Goal: Task Accomplishment & Management: Manage account settings

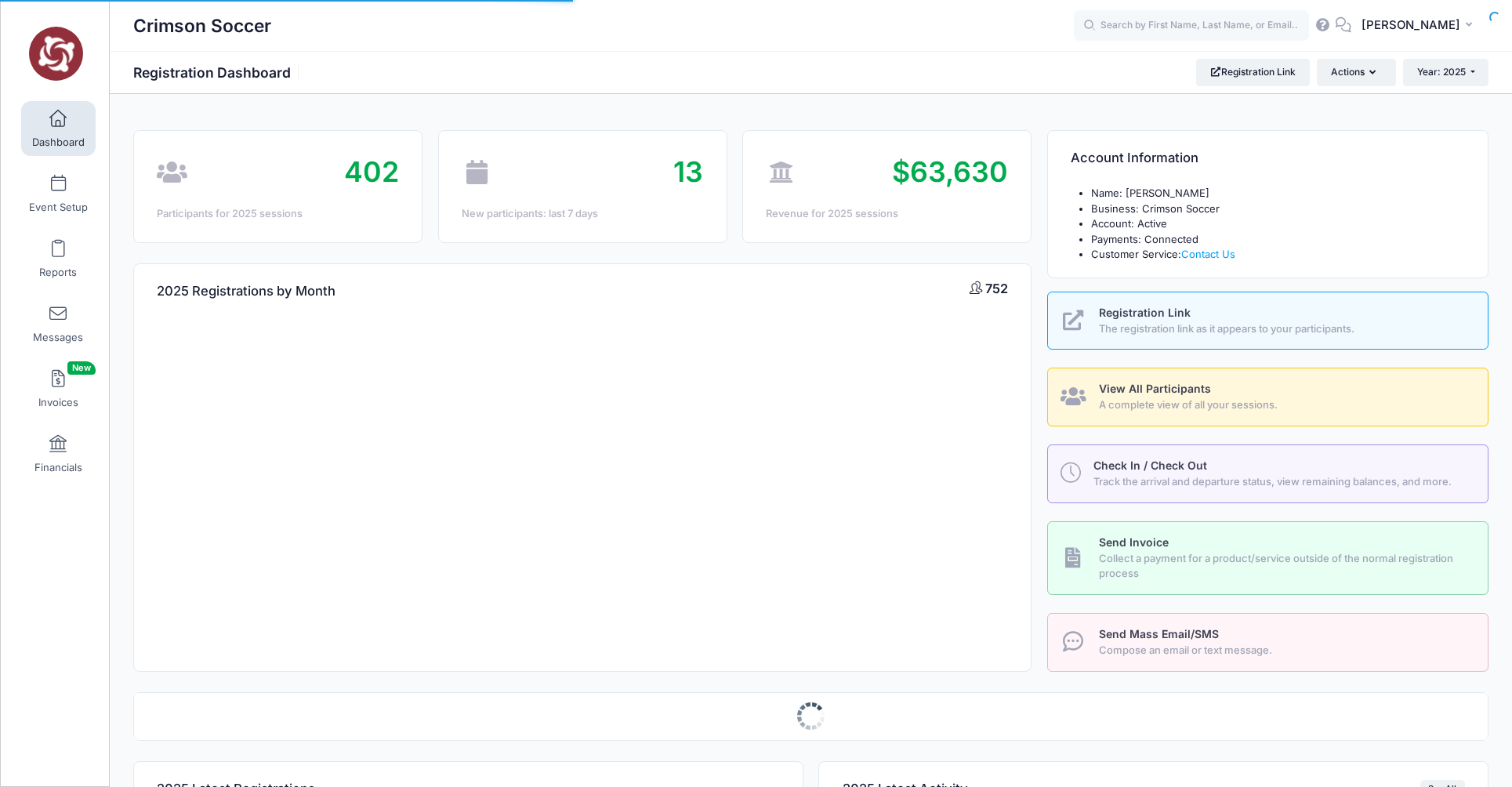
select select
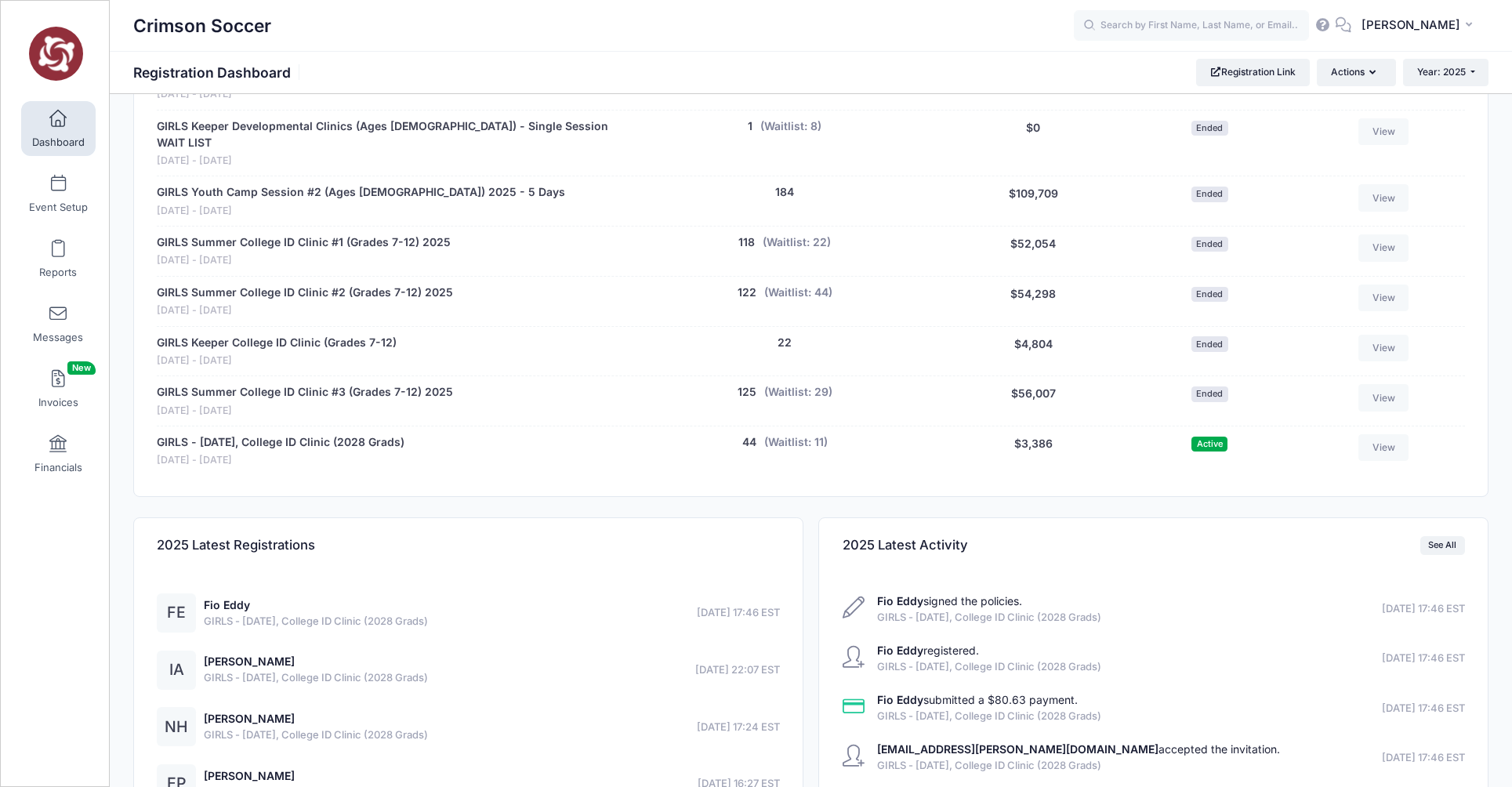
scroll to position [1057, 0]
click at [748, 435] on button "44" at bounding box center [749, 443] width 14 height 16
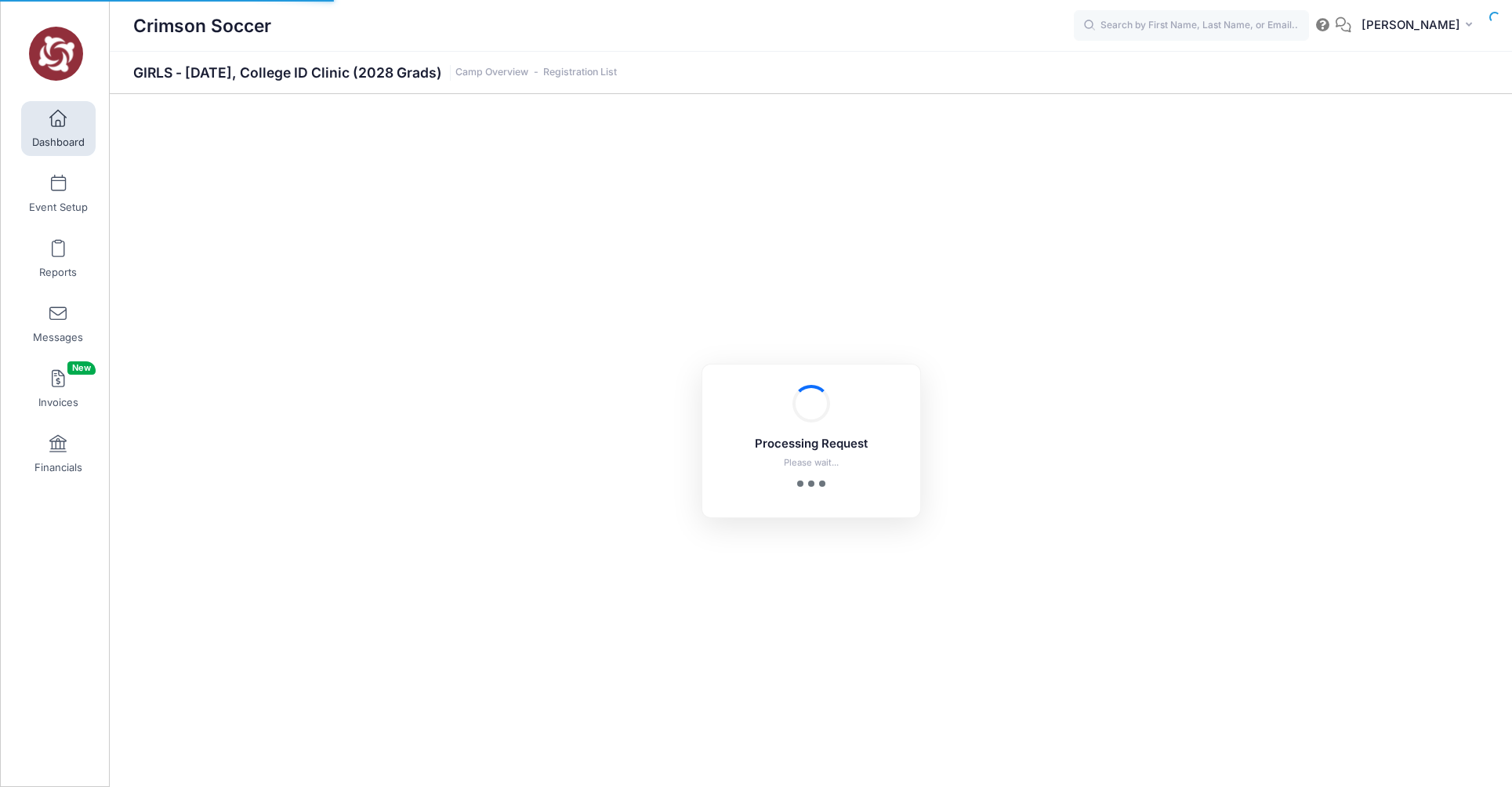
select select "10"
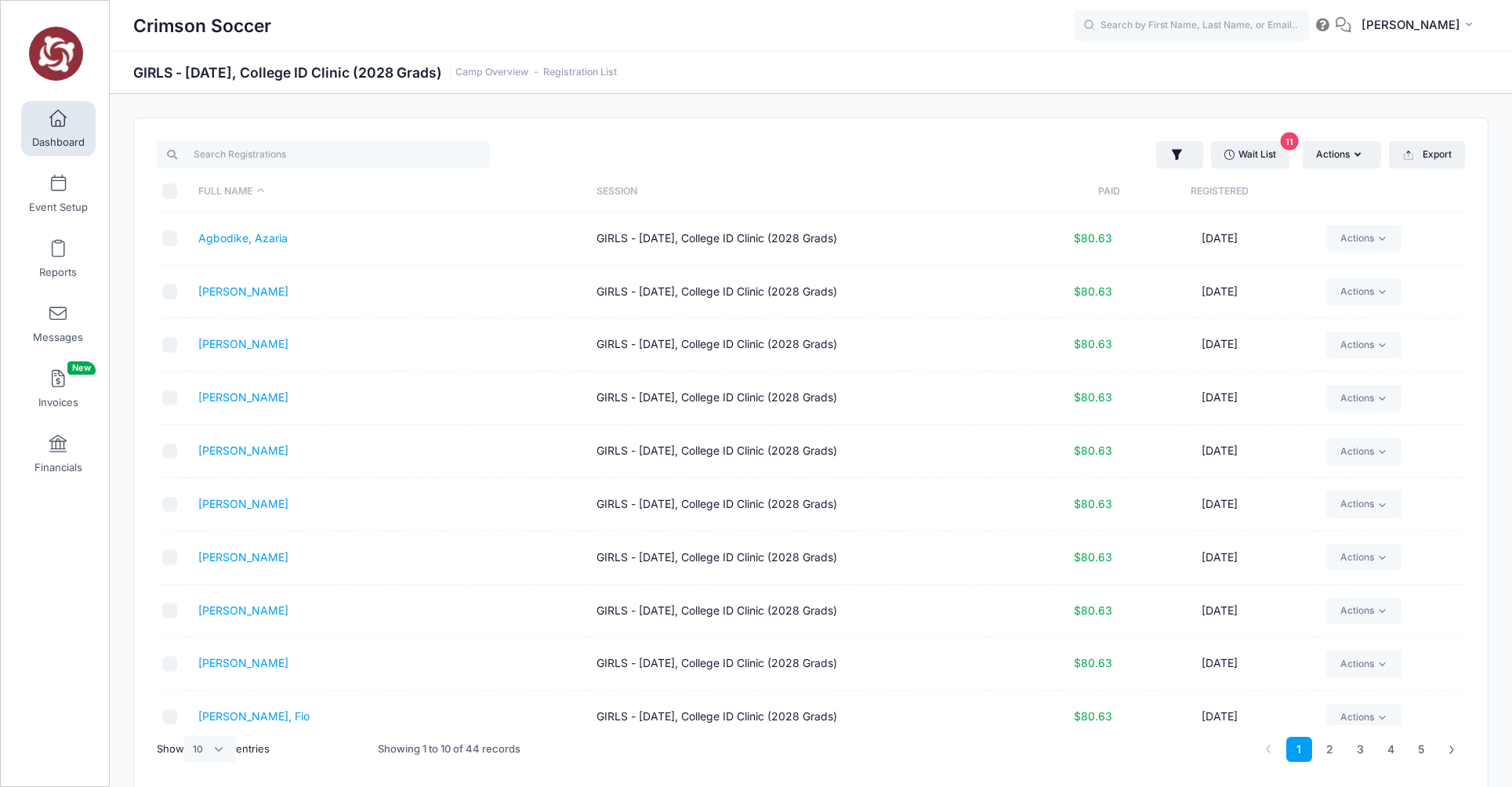
click at [1219, 191] on th "Registered" at bounding box center [1219, 191] width 199 height 42
click at [229, 291] on link "[PERSON_NAME]" at bounding box center [243, 291] width 90 height 13
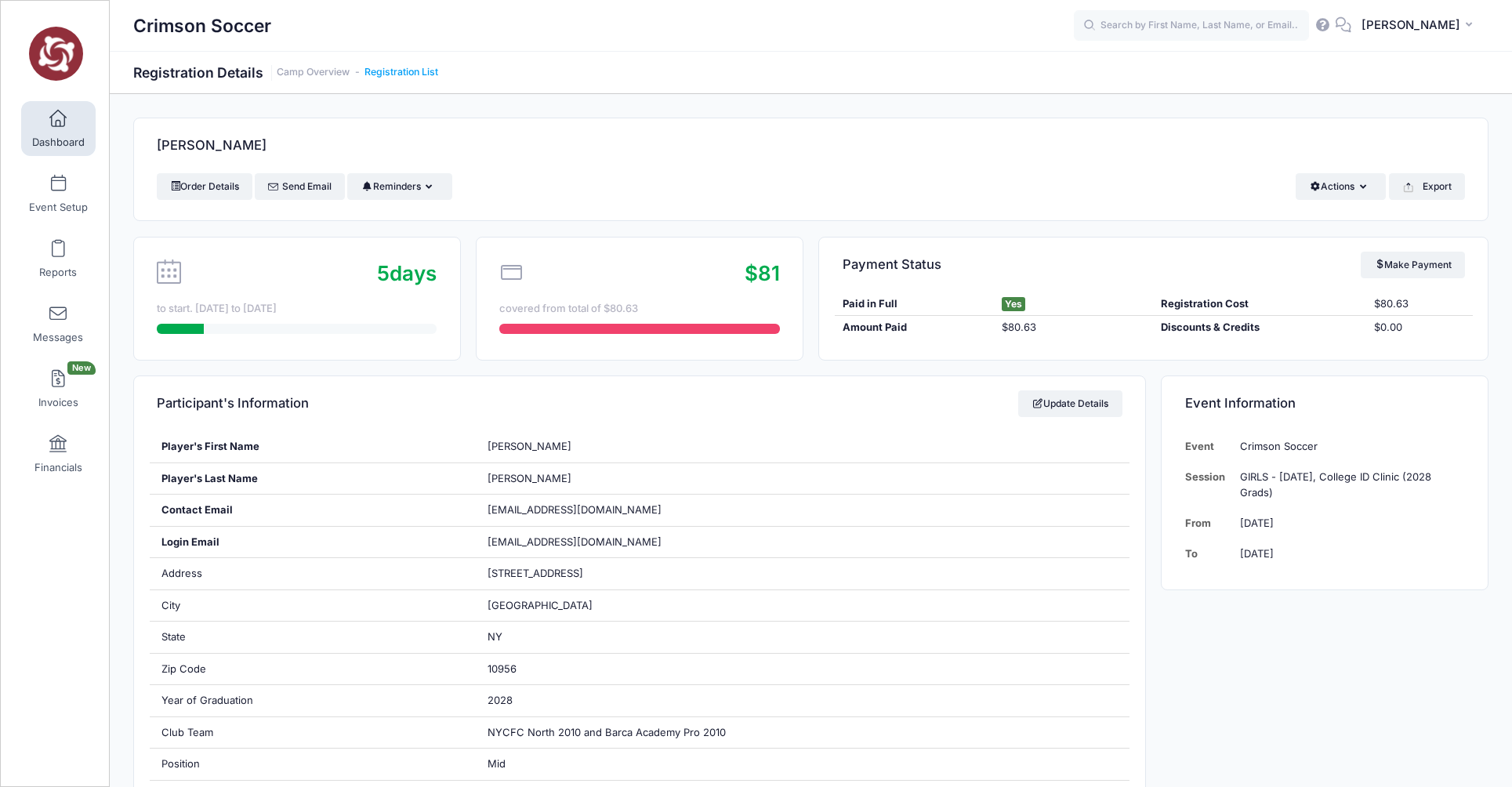
click at [395, 75] on link "Registration List" at bounding box center [402, 72] width 74 height 12
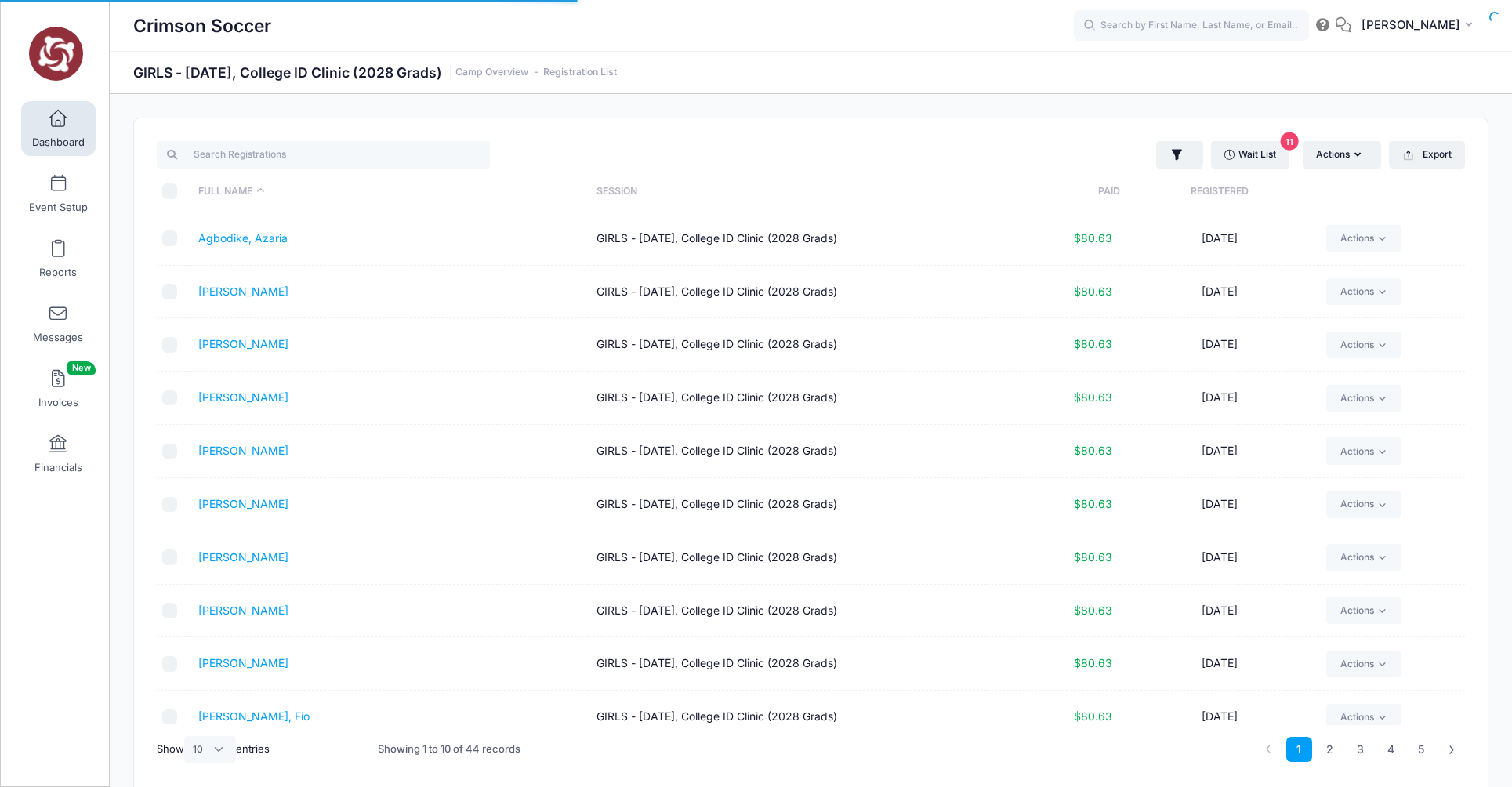
select select "10"
click at [1232, 191] on th "Registered" at bounding box center [1219, 191] width 199 height 42
